Goal: Task Accomplishment & Management: Complete application form

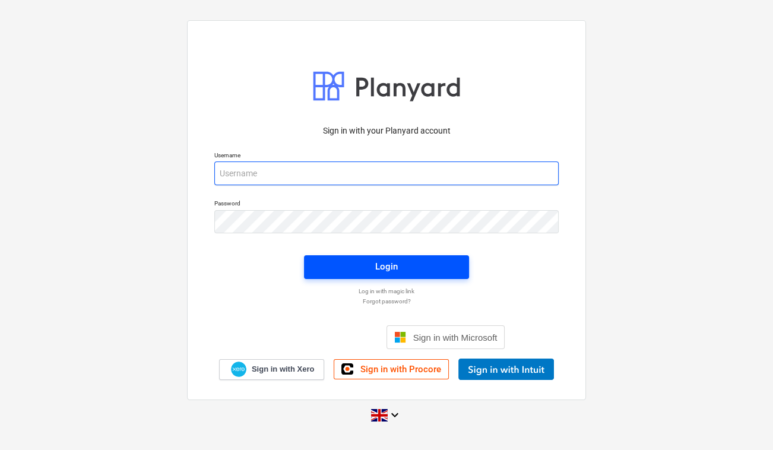
type input "[PERSON_NAME][EMAIL_ADDRESS][PERSON_NAME][DOMAIN_NAME]"
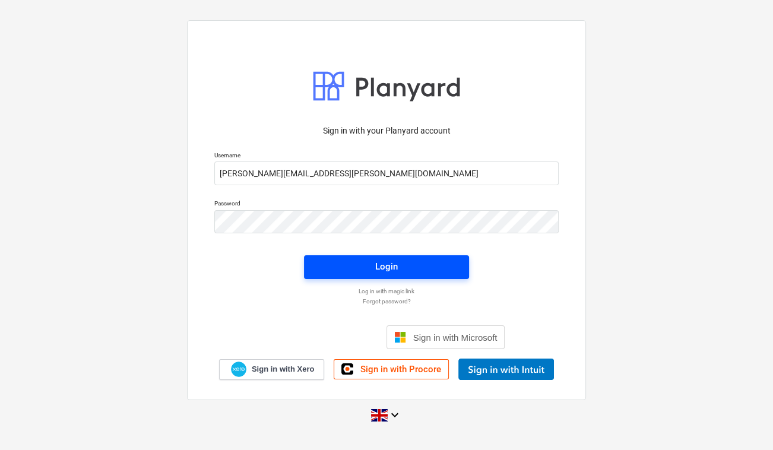
click at [376, 277] on button "Login" at bounding box center [386, 267] width 165 height 24
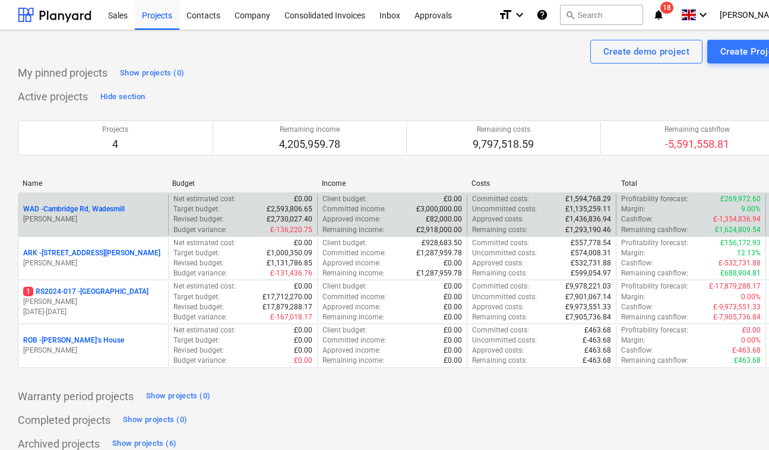
click at [89, 216] on p "[PERSON_NAME]" at bounding box center [93, 219] width 140 height 10
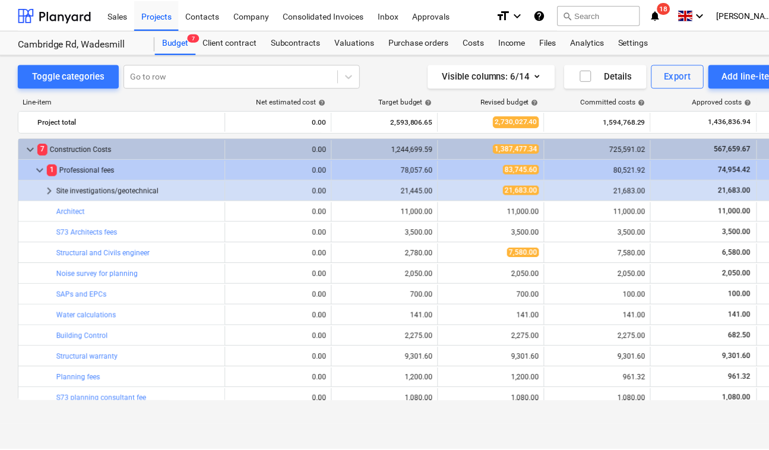
scroll to position [354, 0]
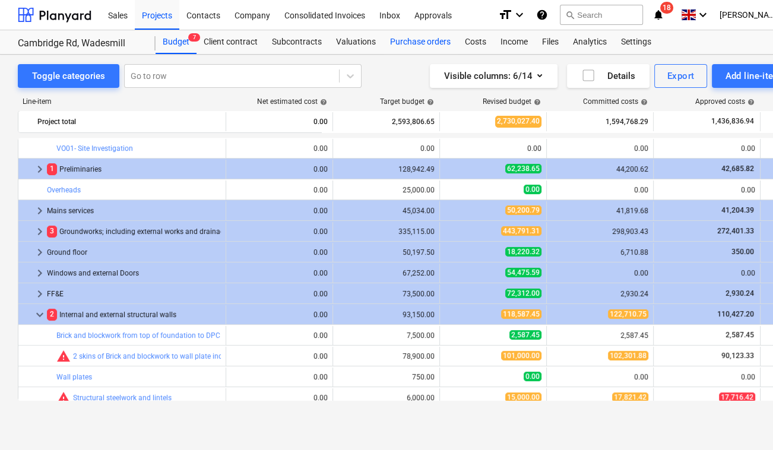
click at [408, 40] on div "Purchase orders" at bounding box center [420, 42] width 75 height 24
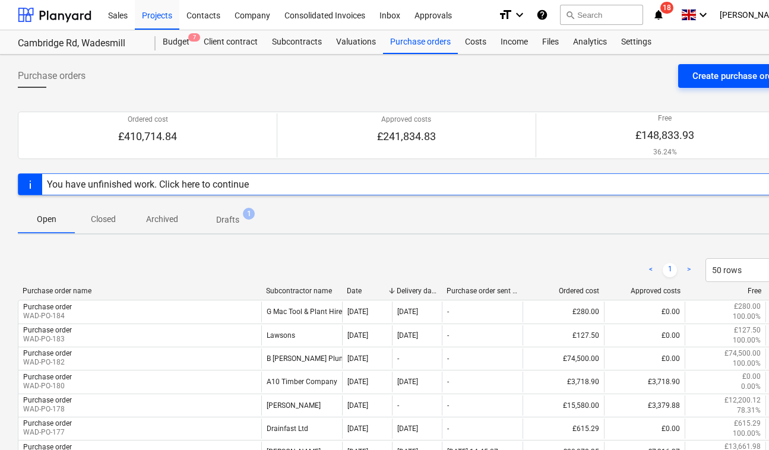
click at [717, 74] on div "Create purchase order" at bounding box center [736, 75] width 88 height 15
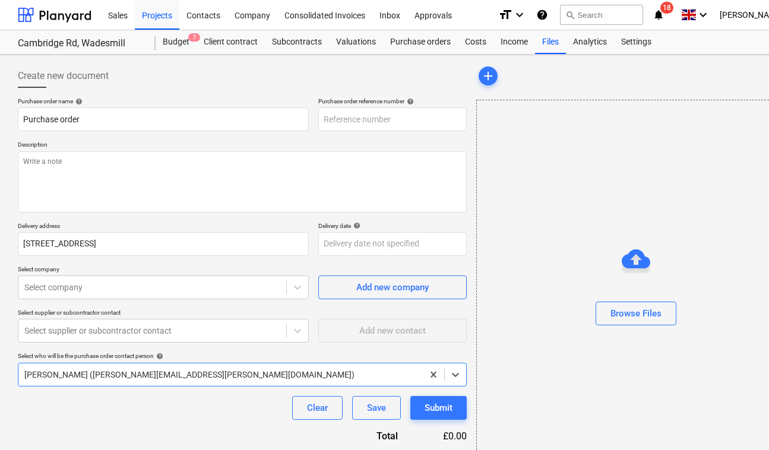
type textarea "x"
type input "WAD-PO-185"
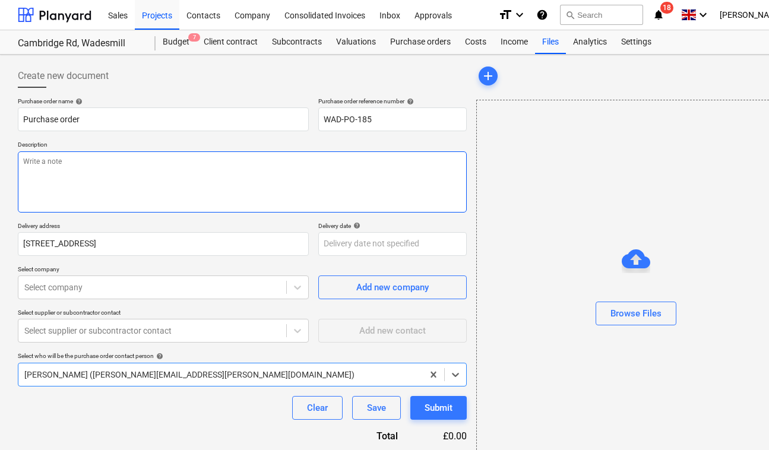
click at [276, 172] on textarea at bounding box center [242, 181] width 449 height 61
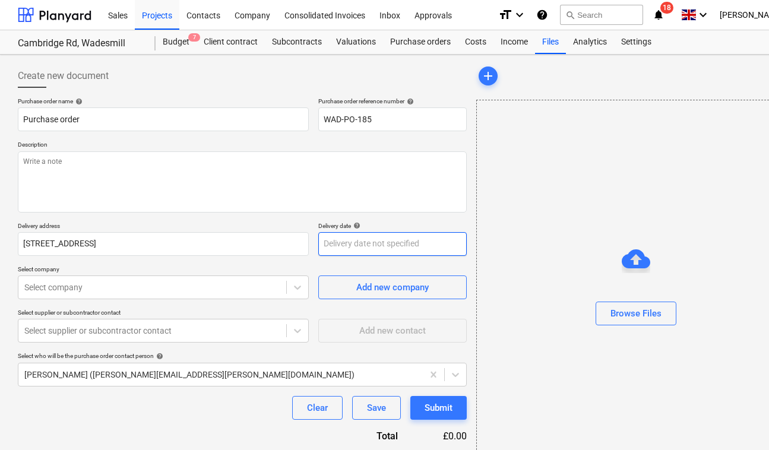
click at [385, 249] on body "Sales Projects Contacts Company Consolidated Invoices Inbox Approvals format_si…" at bounding box center [384, 225] width 769 height 450
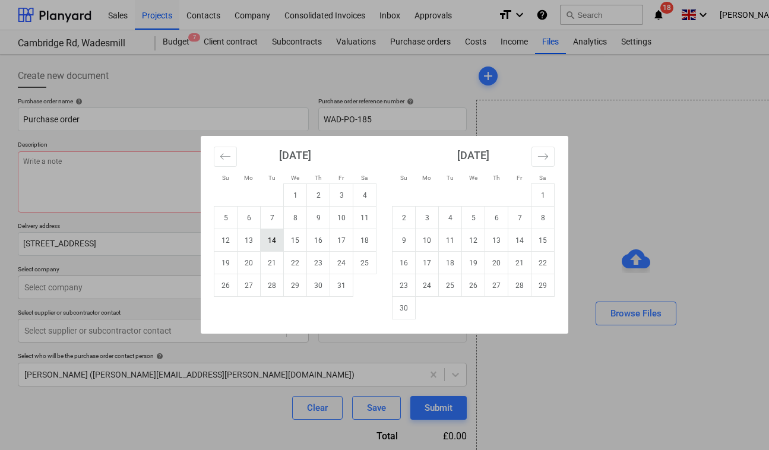
click at [280, 245] on td "14" at bounding box center [272, 240] width 23 height 23
type textarea "x"
type input "[DATE]"
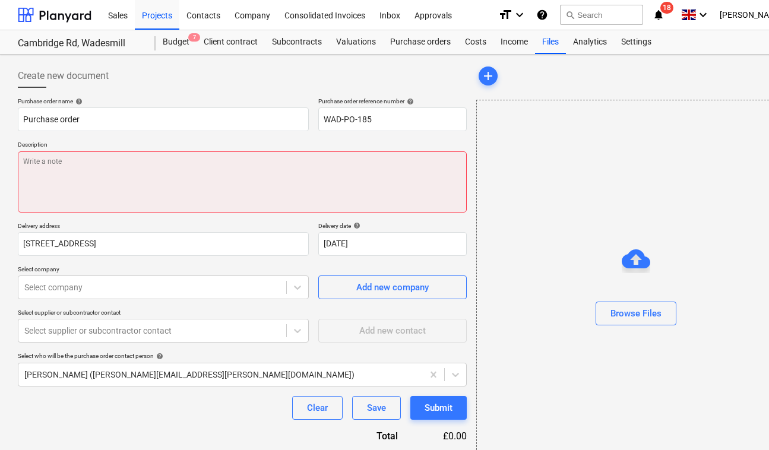
click at [170, 163] on textarea at bounding box center [242, 181] width 449 height 61
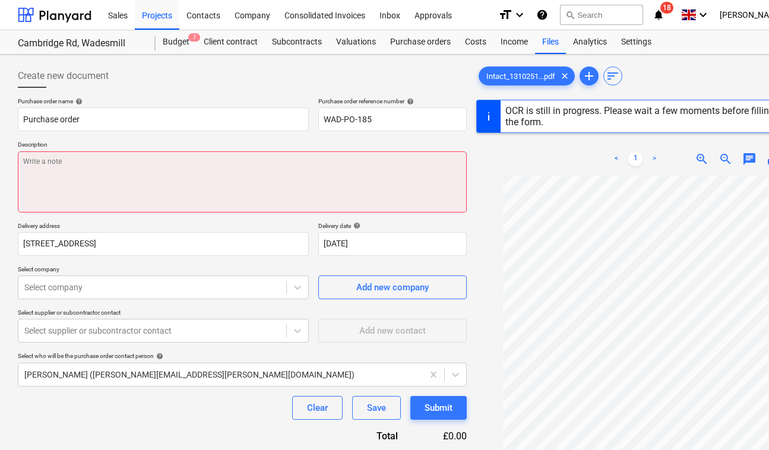
click at [233, 181] on textarea at bounding box center [242, 181] width 449 height 61
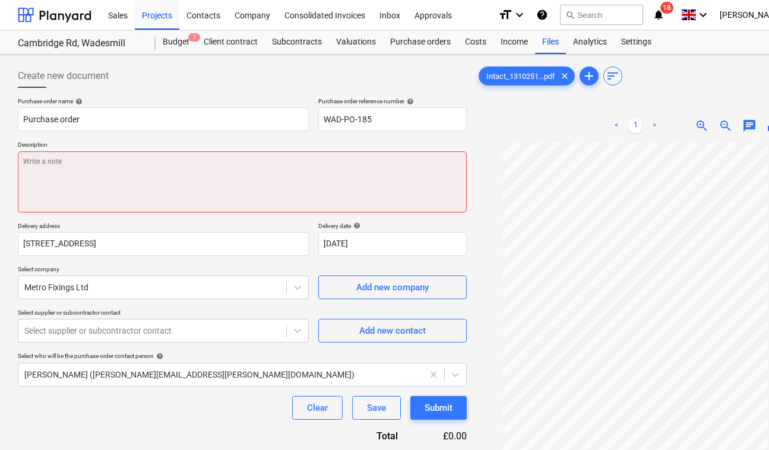
click at [233, 181] on textarea at bounding box center [242, 181] width 449 height 61
type textarea "x"
type textarea "W"
type textarea "x"
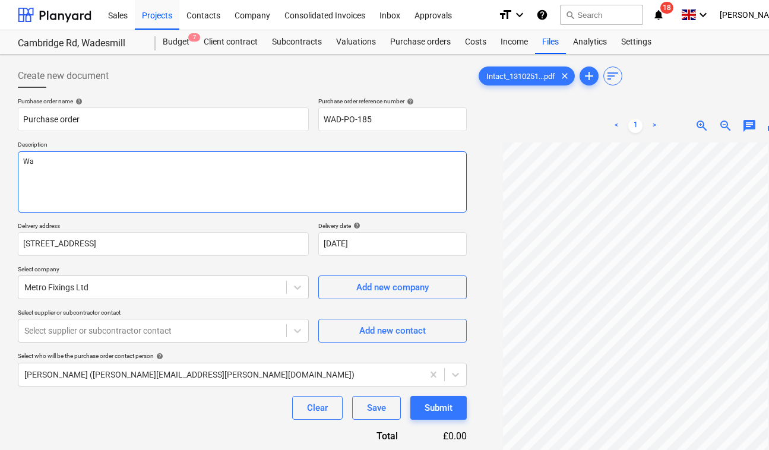
type textarea "Wal"
type textarea "x"
type textarea "Wall"
type textarea "x"
type textarea "Wall H"
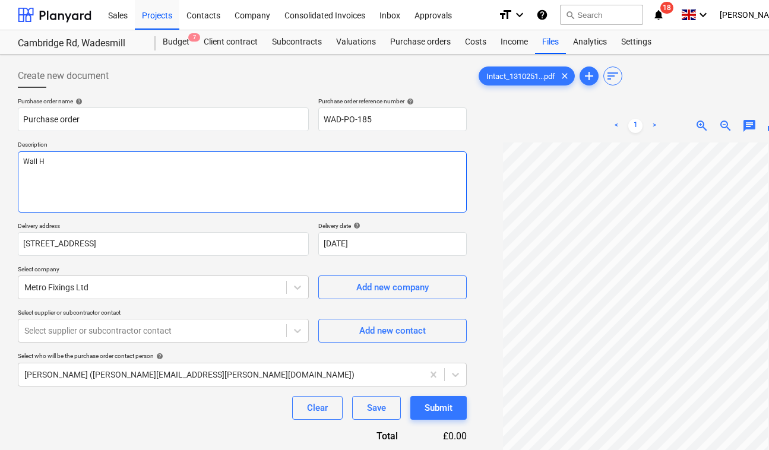
type textarea "x"
type textarea "Wall Ha"
type textarea "x"
type textarea "Wall Han"
type textarea "x"
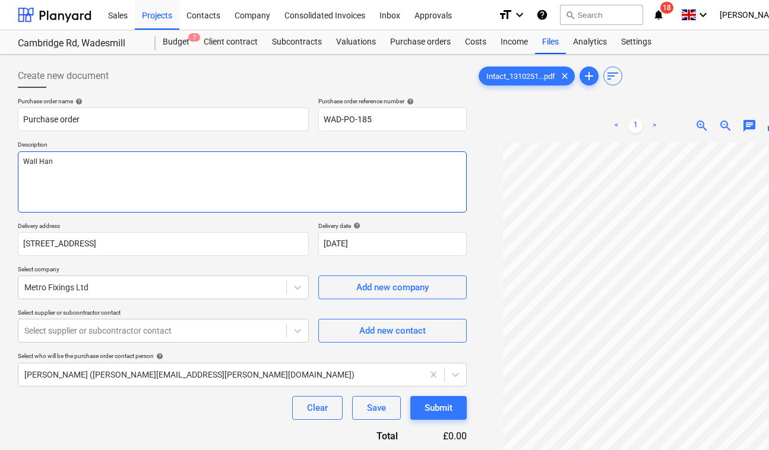
type textarea "Wall Hang"
type textarea "x"
type textarea "Wall Hange"
type textarea "x"
type textarea "Wall Hanger"
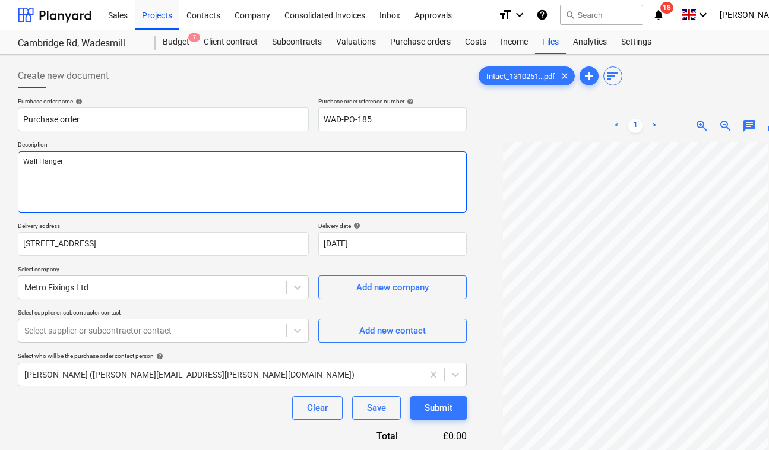
type textarea "x"
type textarea "Wall Hangers"
type textarea "x"
type textarea "Wall Hangers"
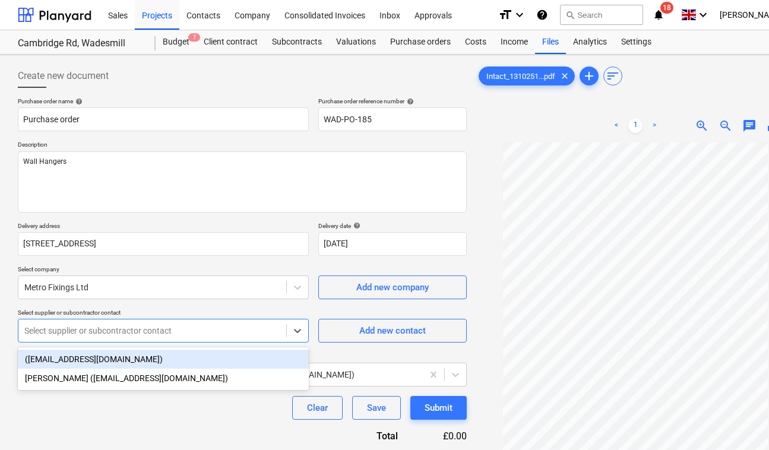
click at [205, 337] on div at bounding box center [152, 331] width 256 height 12
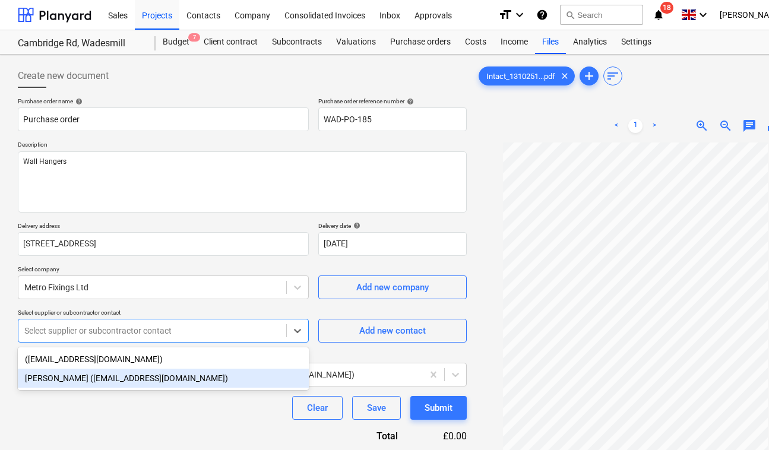
click at [195, 376] on div "[PERSON_NAME] ([EMAIL_ADDRESS][DOMAIN_NAME])" at bounding box center [163, 378] width 291 height 19
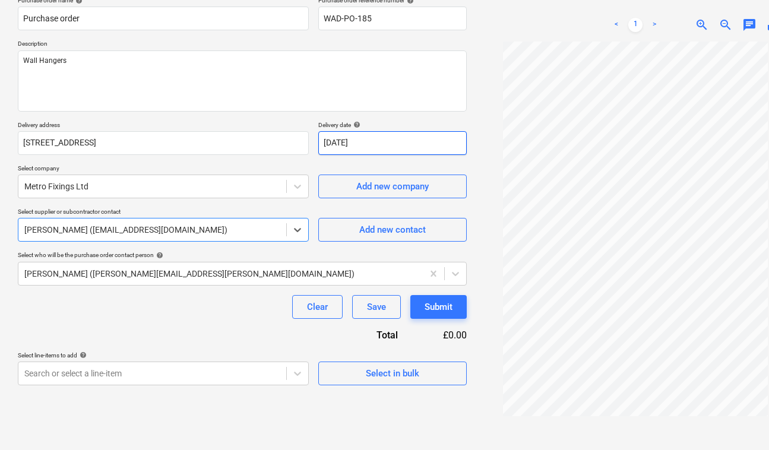
scroll to position [118, 0]
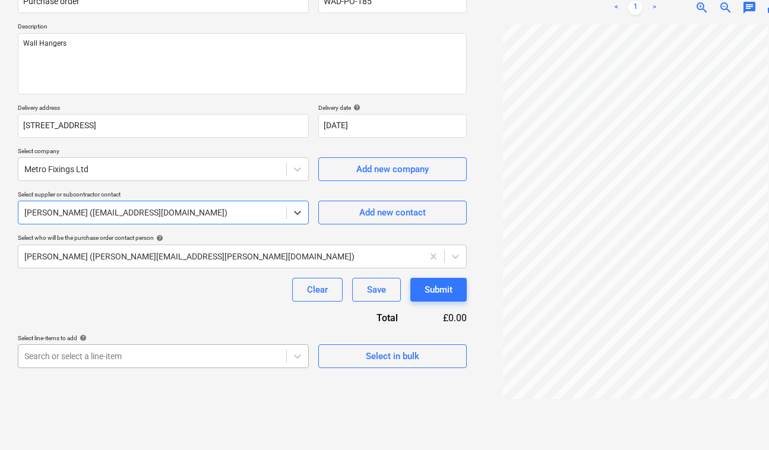
type textarea "x"
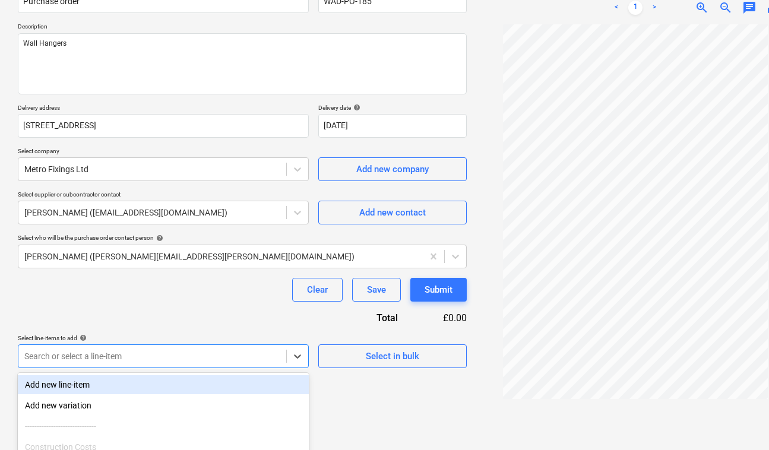
click at [195, 332] on body "Sales Projects Contacts Company Consolidated Invoices Inbox Approvals format_si…" at bounding box center [384, 107] width 769 height 450
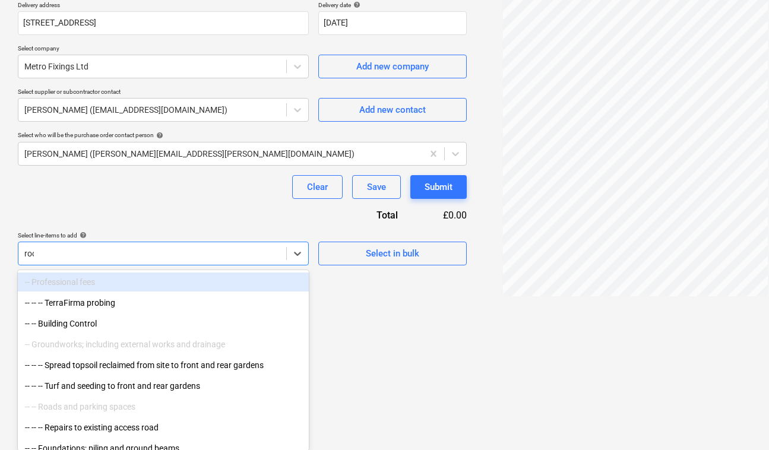
type input "roof"
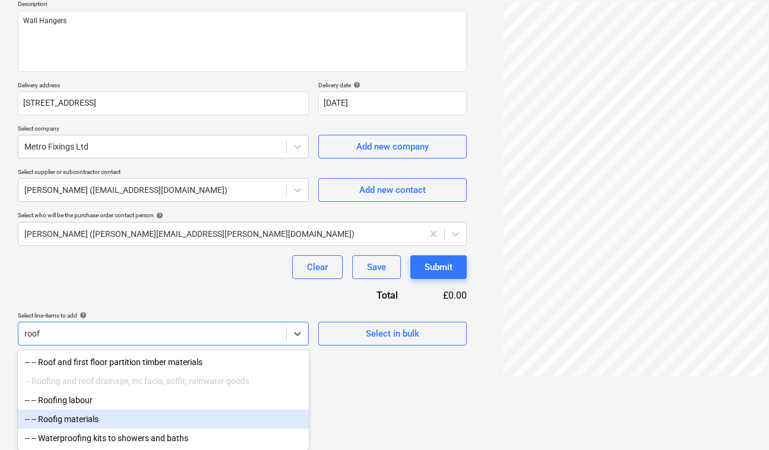
click at [114, 412] on div "-- -- Roofig materials" at bounding box center [163, 419] width 291 height 19
type textarea "x"
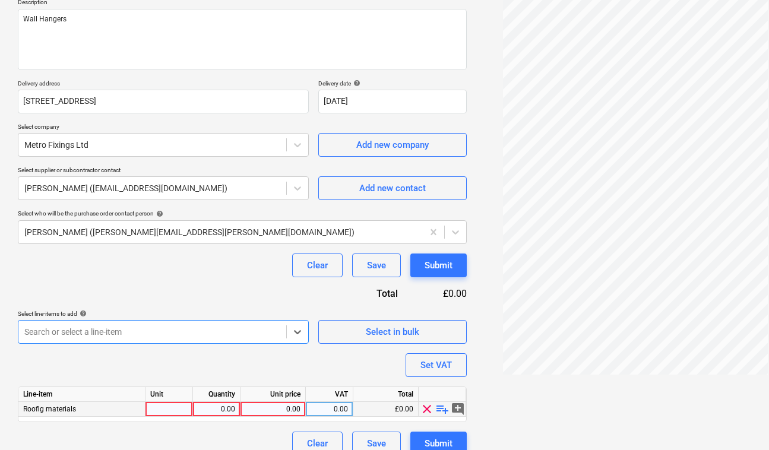
type textarea "x"
click at [278, 409] on div "0.00" at bounding box center [272, 409] width 55 height 15
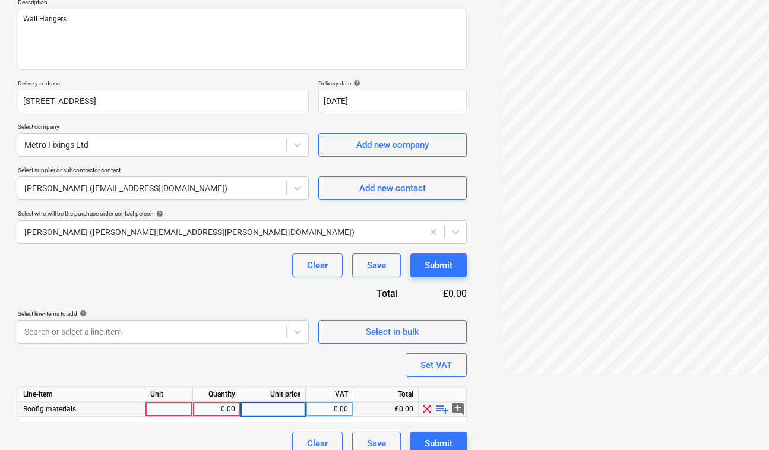
click at [232, 410] on div "0.00" at bounding box center [216, 409] width 37 height 15
type input "12"
click at [280, 407] on div "0.00" at bounding box center [272, 409] width 55 height 15
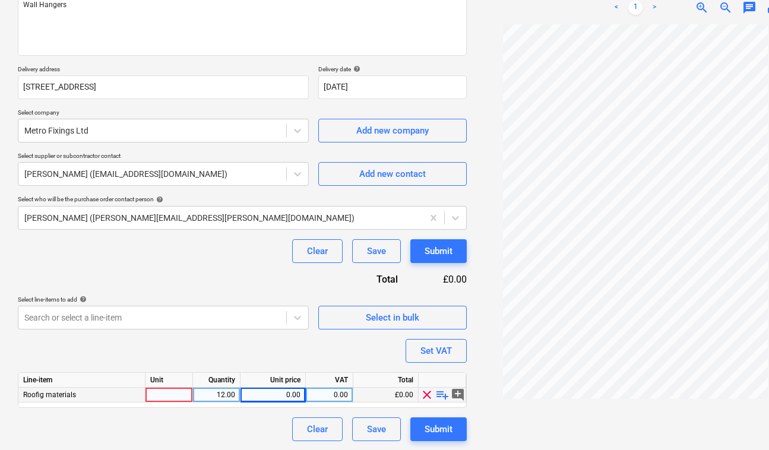
click at [426, 393] on span "clear" at bounding box center [427, 395] width 14 height 14
type textarea "x"
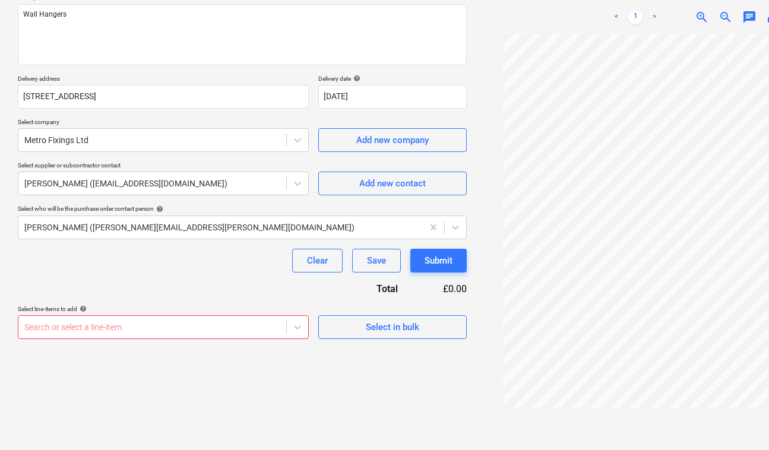
click at [251, 303] on body "Sales Projects Contacts Company Consolidated Invoices Inbox Approvals format_si…" at bounding box center [384, 78] width 769 height 450
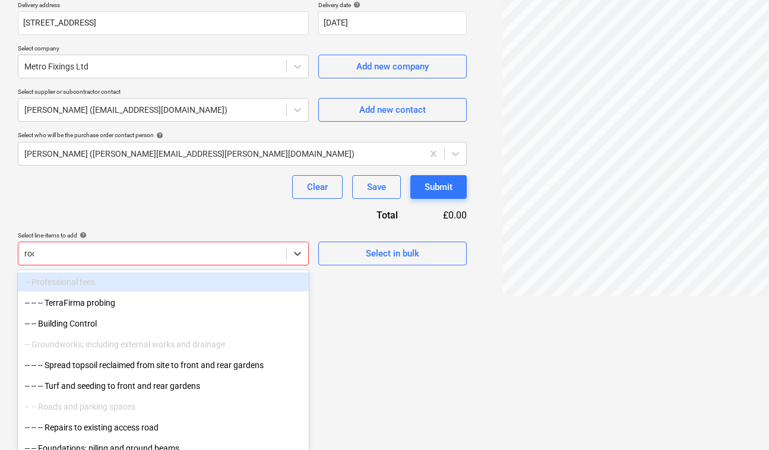
type input "roof"
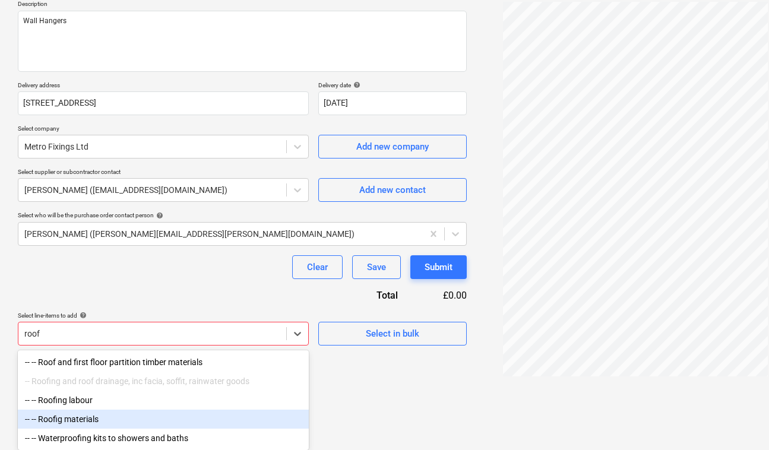
click at [159, 416] on div "-- -- Roofig materials" at bounding box center [163, 419] width 291 height 19
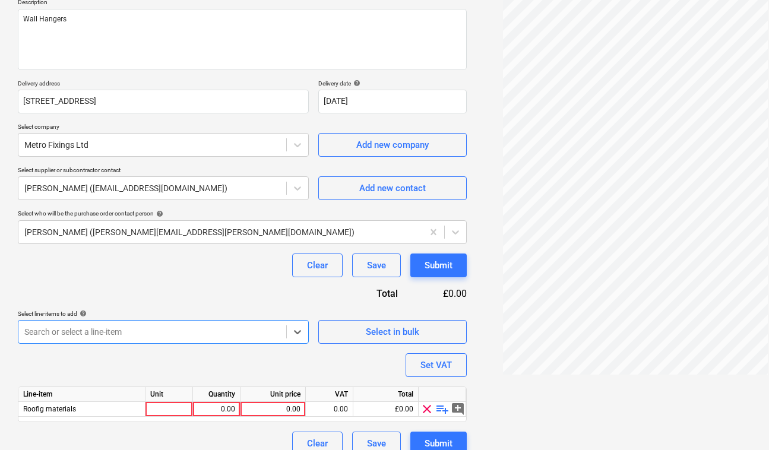
type textarea "x"
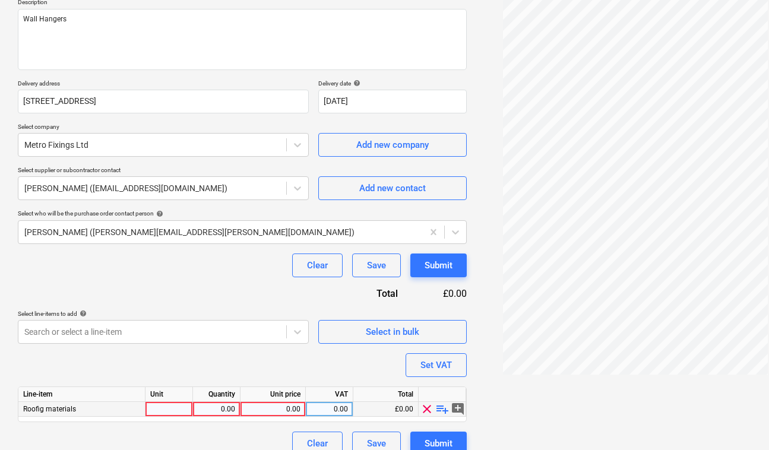
click at [229, 410] on div "0.00" at bounding box center [216, 409] width 37 height 15
click at [439, 411] on span "playlist_add" at bounding box center [442, 409] width 14 height 14
type textarea "x"
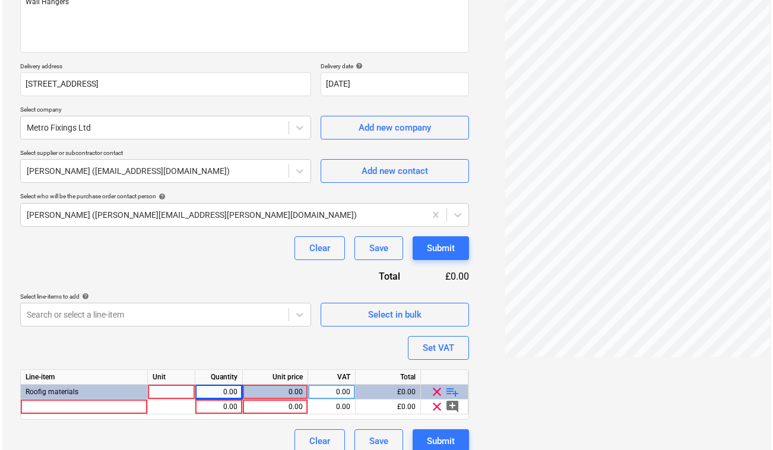
scroll to position [172, 0]
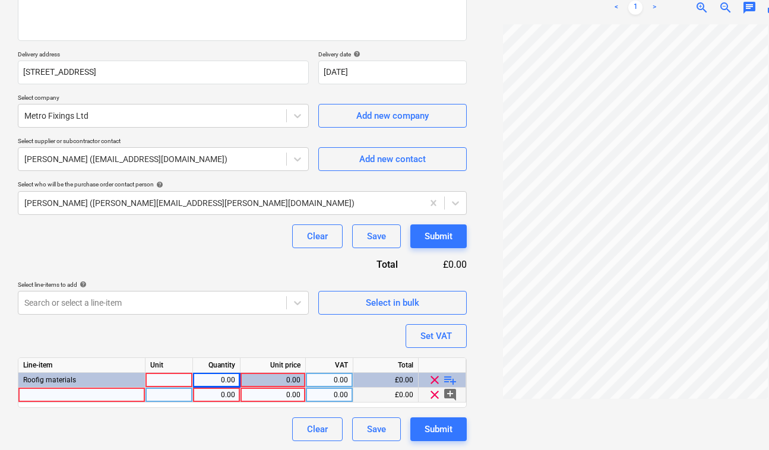
click at [62, 393] on div at bounding box center [81, 395] width 127 height 15
type input "Wall Hangers"
type textarea "x"
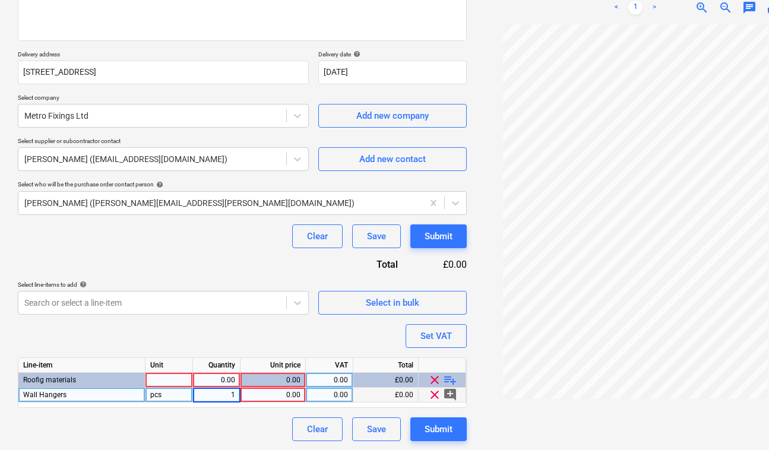
type input "12"
type textarea "x"
type input "3.90"
click at [211, 295] on div "Search or select a line-item" at bounding box center [152, 303] width 268 height 17
click at [441, 422] on div "Submit" at bounding box center [439, 429] width 28 height 15
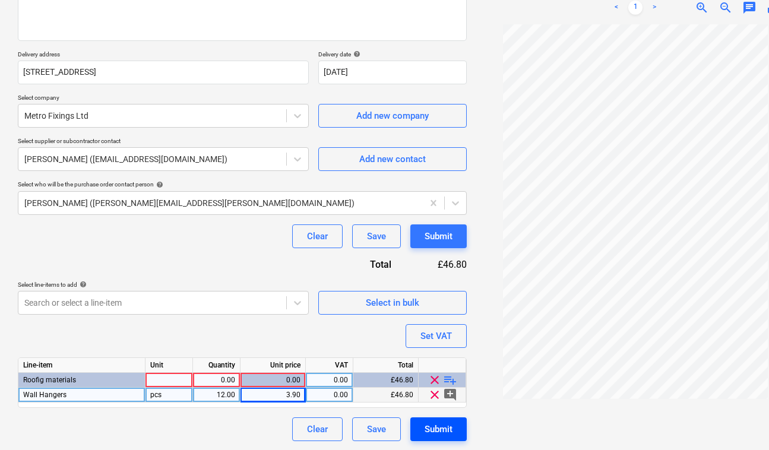
type textarea "x"
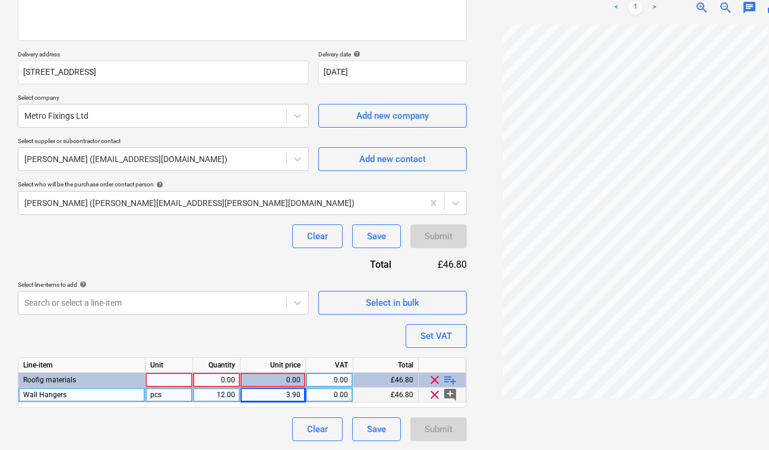
click at [183, 378] on div at bounding box center [169, 380] width 48 height 15
type input "1"
type input "pcs"
type textarea "x"
click at [202, 330] on div "Purchase order name help Purchase order Purchase order reference number help WA…" at bounding box center [242, 183] width 449 height 515
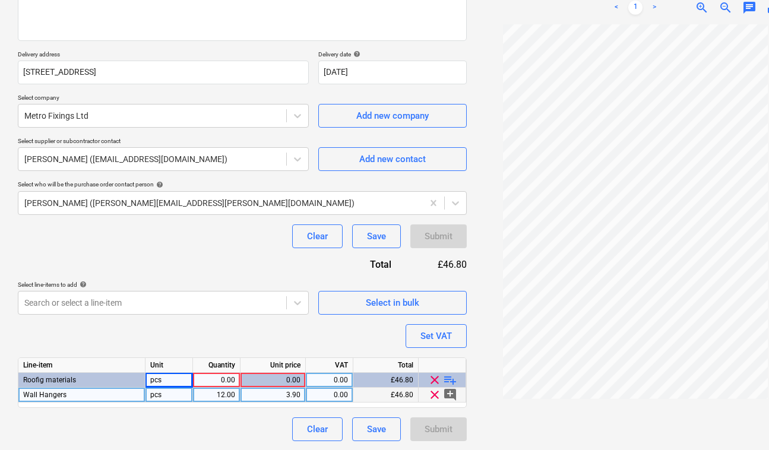
click at [224, 379] on div "0.00" at bounding box center [216, 380] width 37 height 15
type input "1"
click at [309, 331] on div "Purchase order name help Purchase order Purchase order reference number help WA…" at bounding box center [242, 183] width 449 height 515
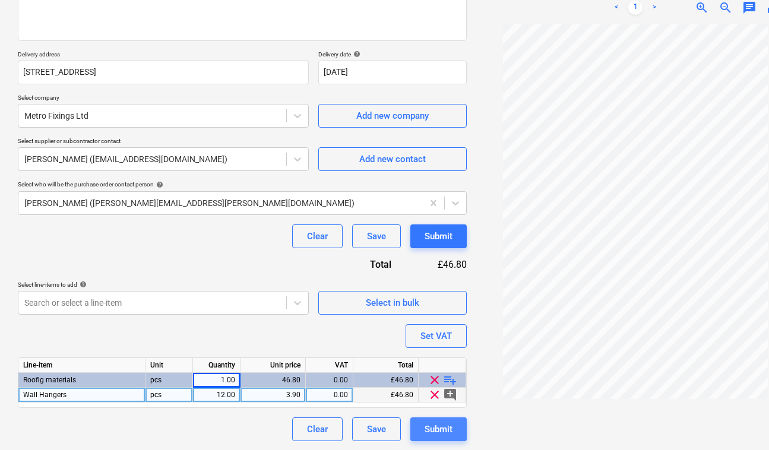
click at [429, 425] on div "Submit" at bounding box center [439, 429] width 28 height 15
type textarea "x"
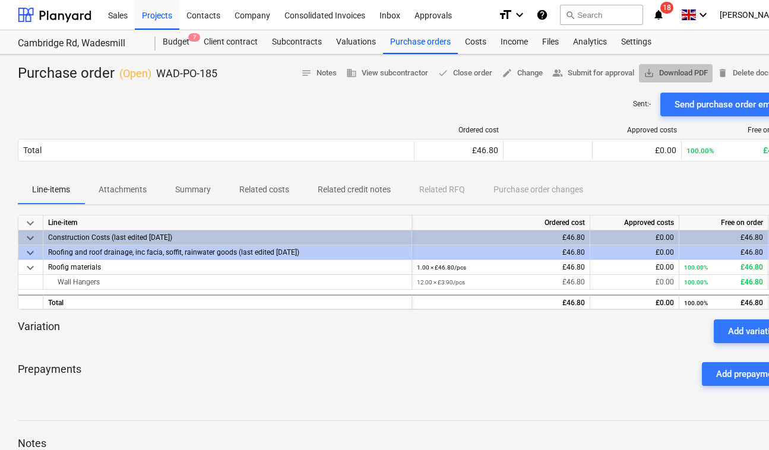
click at [673, 69] on span "save_alt Download PDF" at bounding box center [676, 74] width 64 height 14
